Goal: Book appointment/travel/reservation

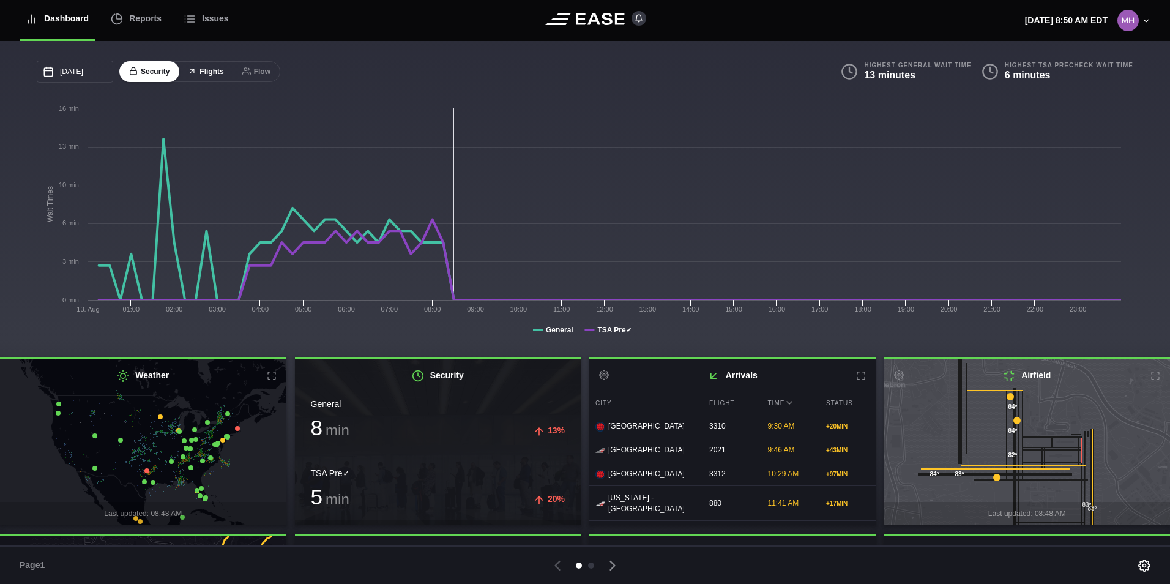
click at [203, 76] on button "Flights" at bounding box center [205, 71] width 55 height 21
